Goal: Information Seeking & Learning: Learn about a topic

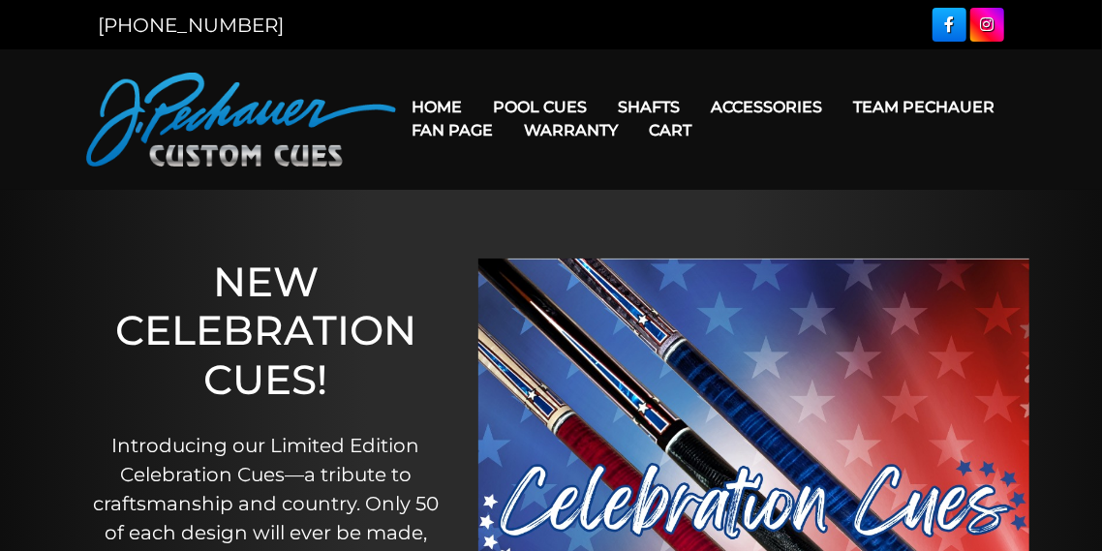
click at [532, 106] on link "Warranty" at bounding box center [571, 130] width 125 height 49
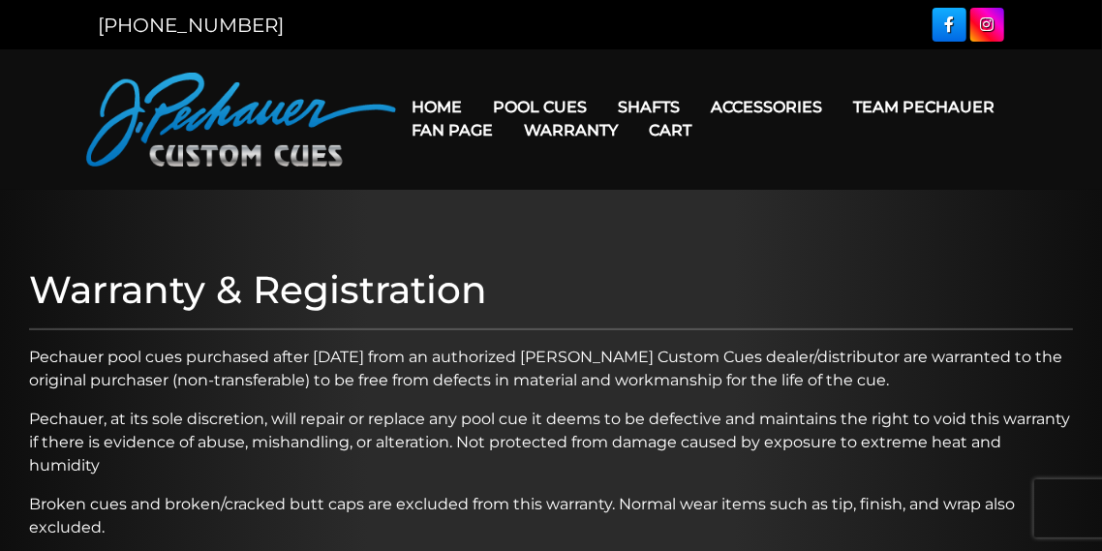
click at [506, 106] on link "Fan Page" at bounding box center [452, 130] width 112 height 49
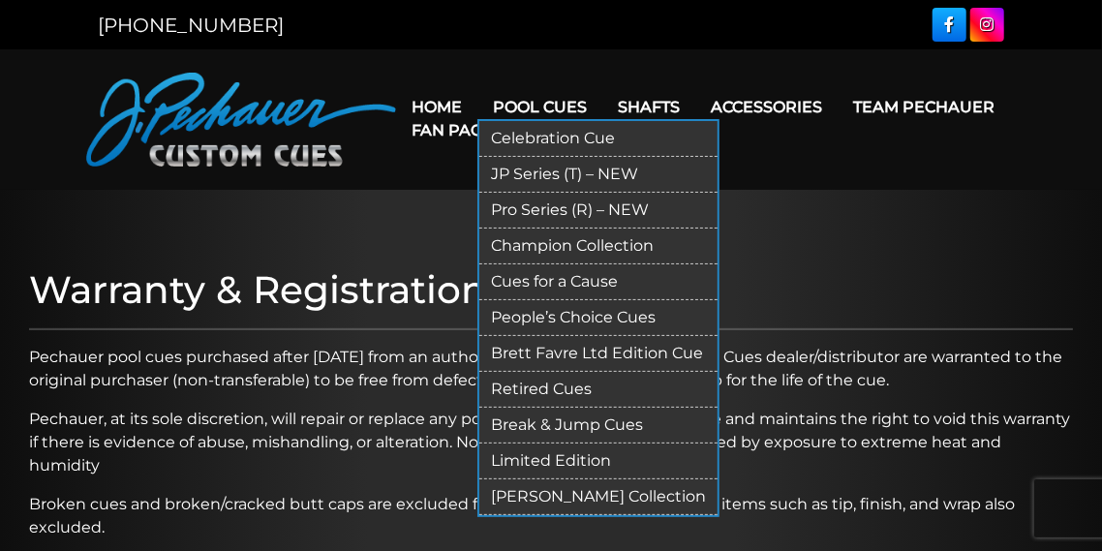
click at [543, 171] on link "JP Series (T) – NEW" at bounding box center [599, 175] width 238 height 36
click at [545, 209] on link "Pro Series (R) – NEW" at bounding box center [599, 211] width 238 height 36
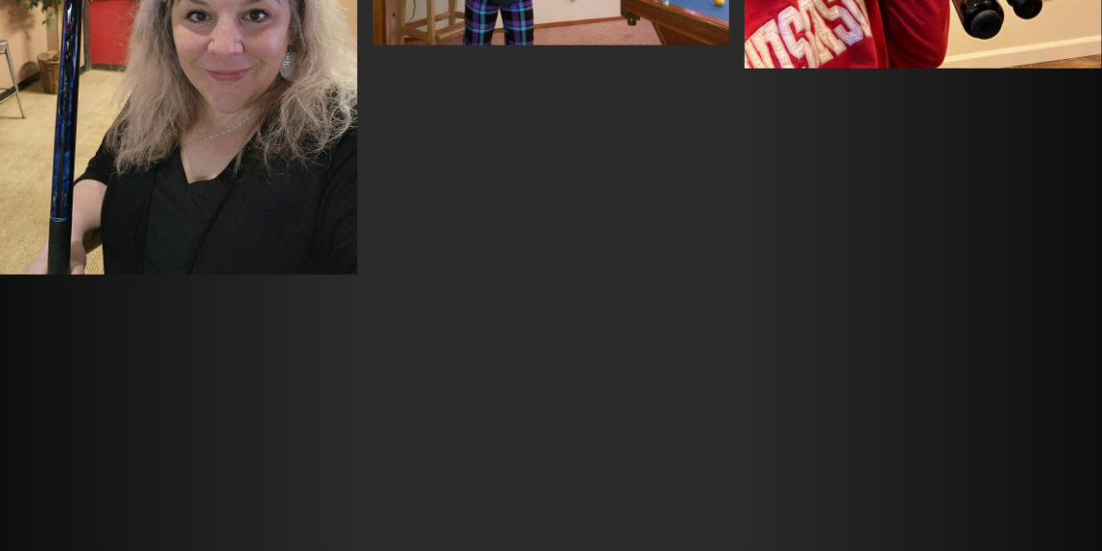
scroll to position [5125, 0]
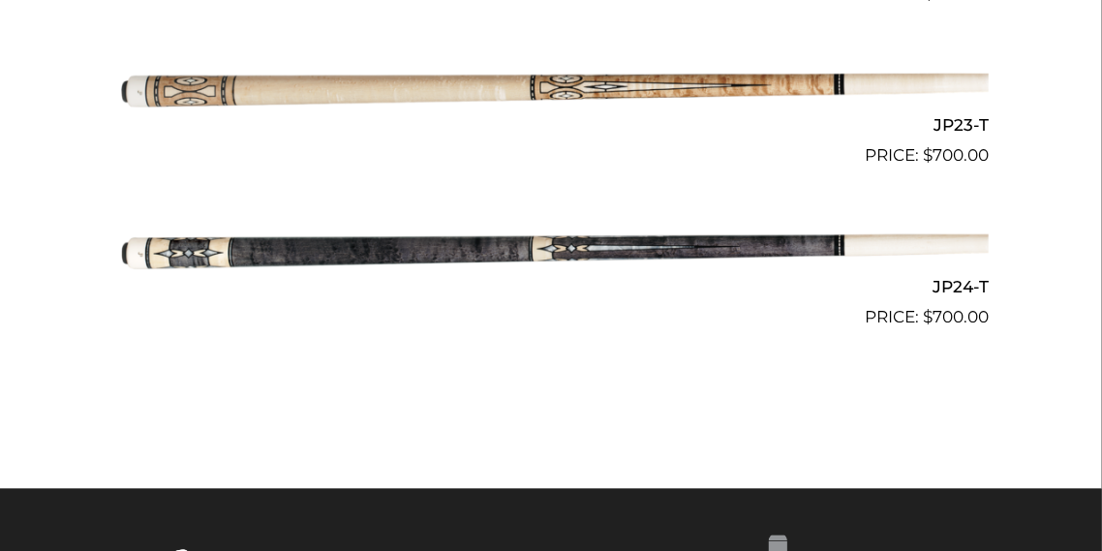
scroll to position [4146, 0]
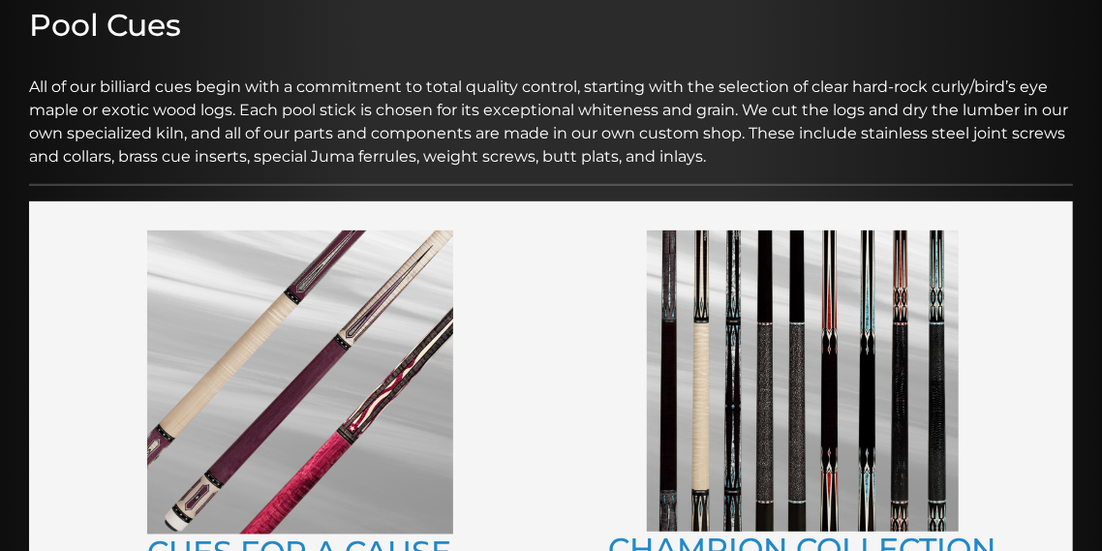
scroll to position [386, 0]
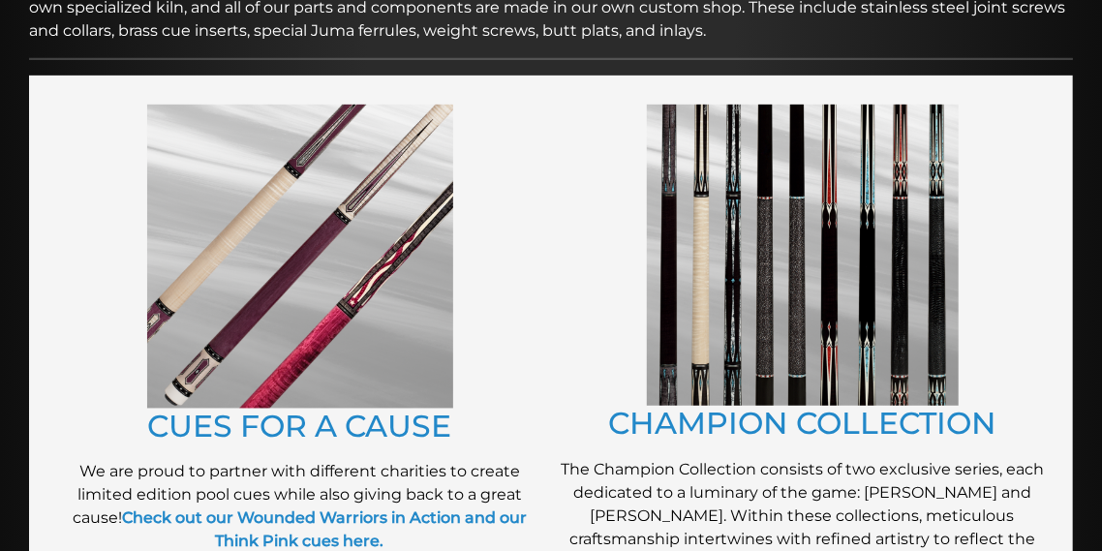
click at [708, 230] on img at bounding box center [803, 256] width 312 height 302
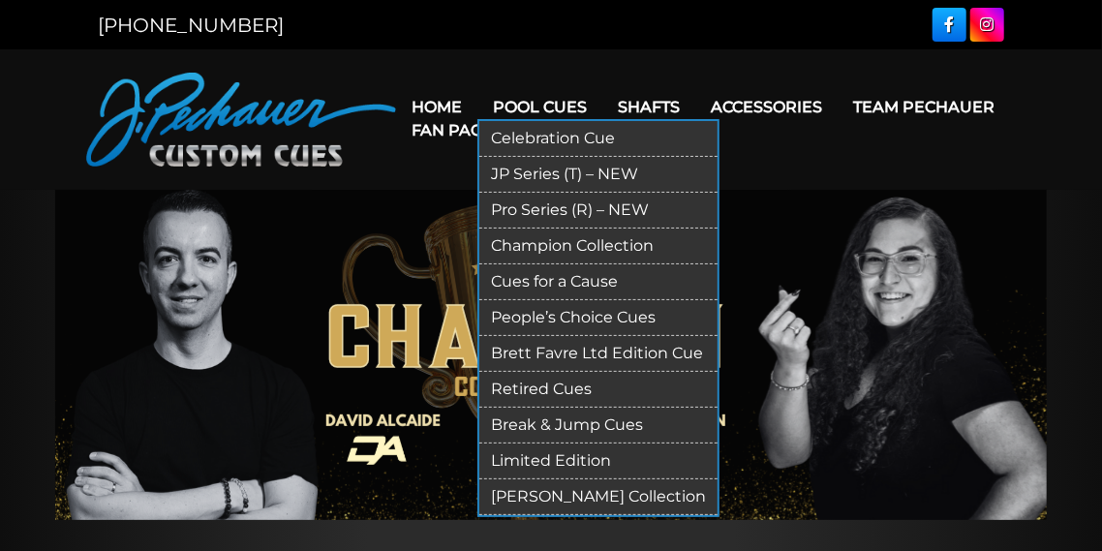
click at [529, 210] on link "Pro Series (R) – NEW" at bounding box center [599, 211] width 238 height 36
click at [646, 309] on link "People’s Choice Cues" at bounding box center [599, 318] width 238 height 36
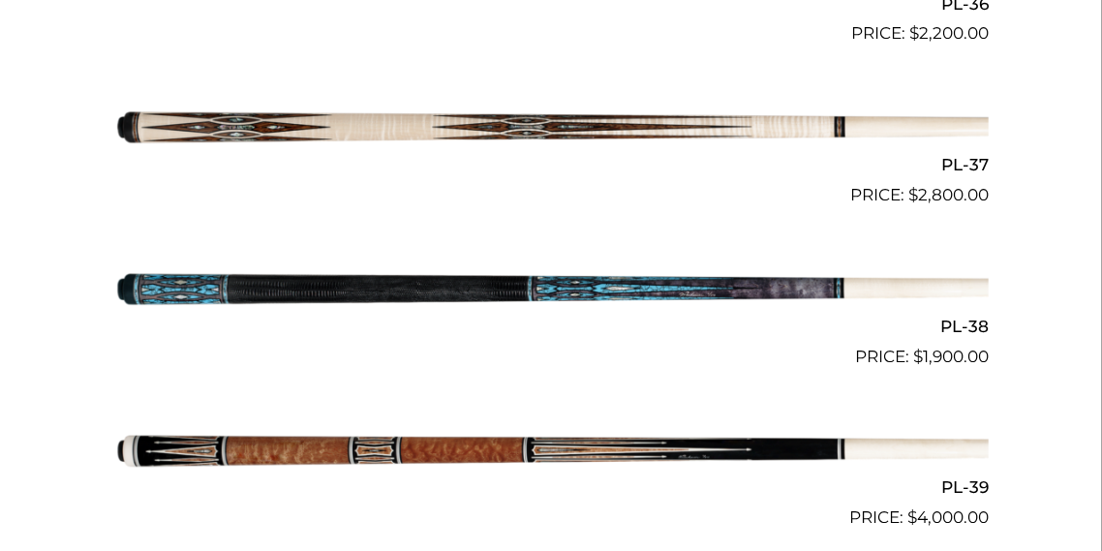
scroll to position [4674, 0]
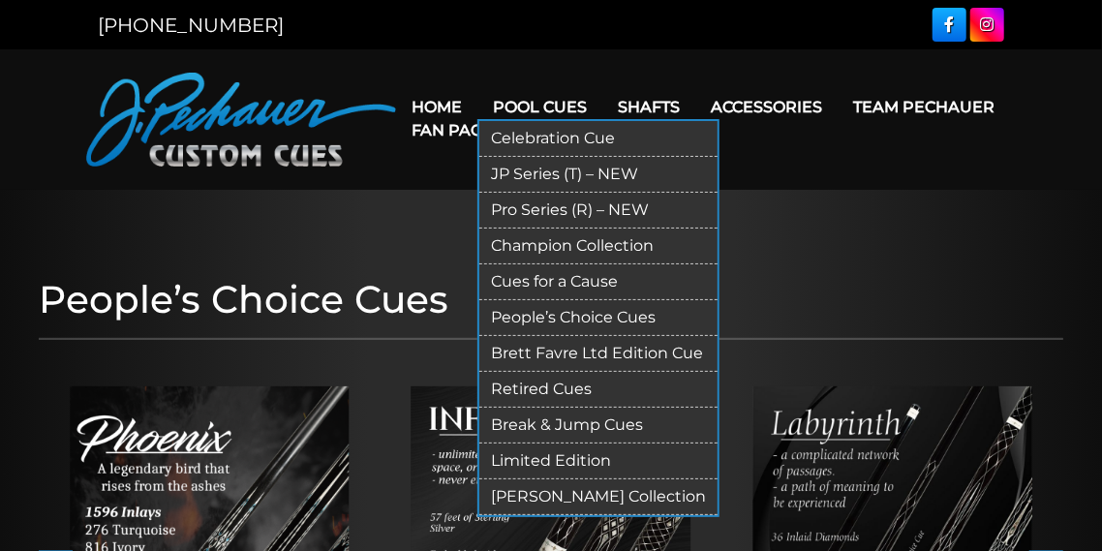
click at [551, 456] on link "Limited Edition" at bounding box center [599, 462] width 238 height 36
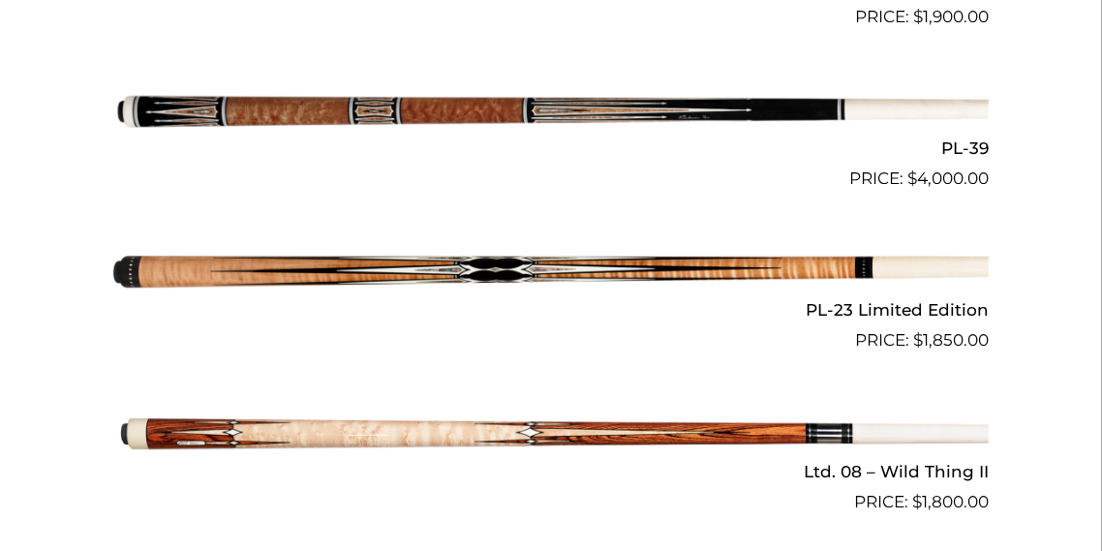
scroll to position [2116, 0]
